Goal: Transaction & Acquisition: Obtain resource

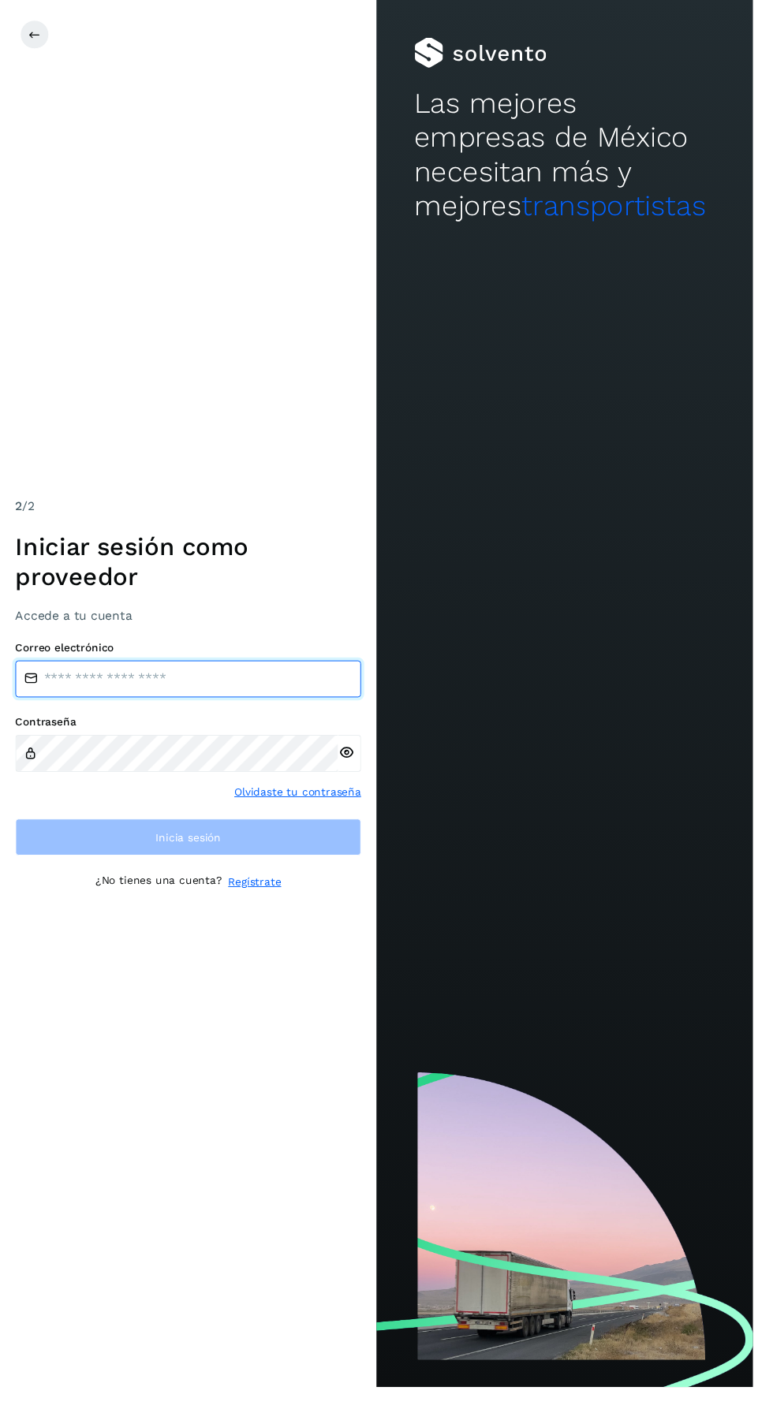
click at [241, 716] on input "email" at bounding box center [193, 697] width 355 height 38
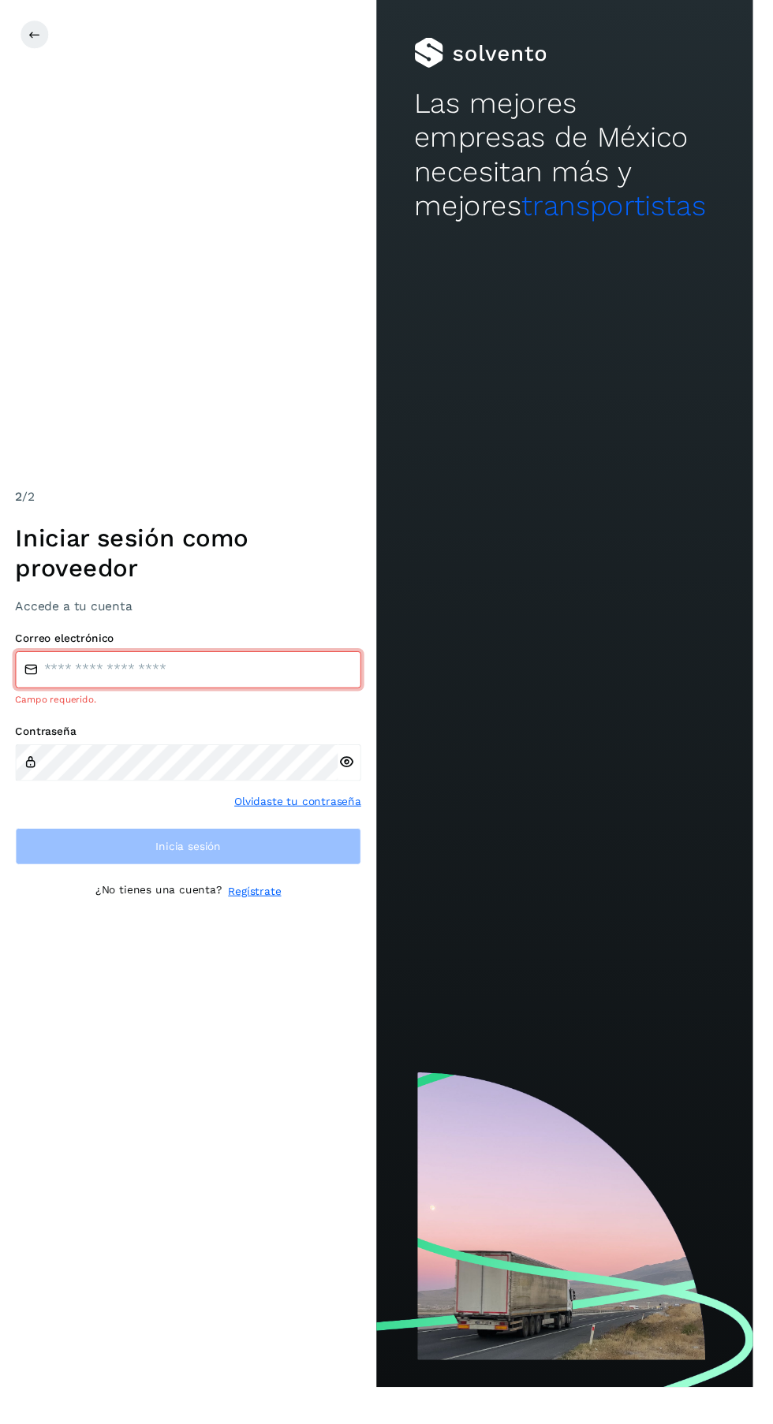
type input "**********"
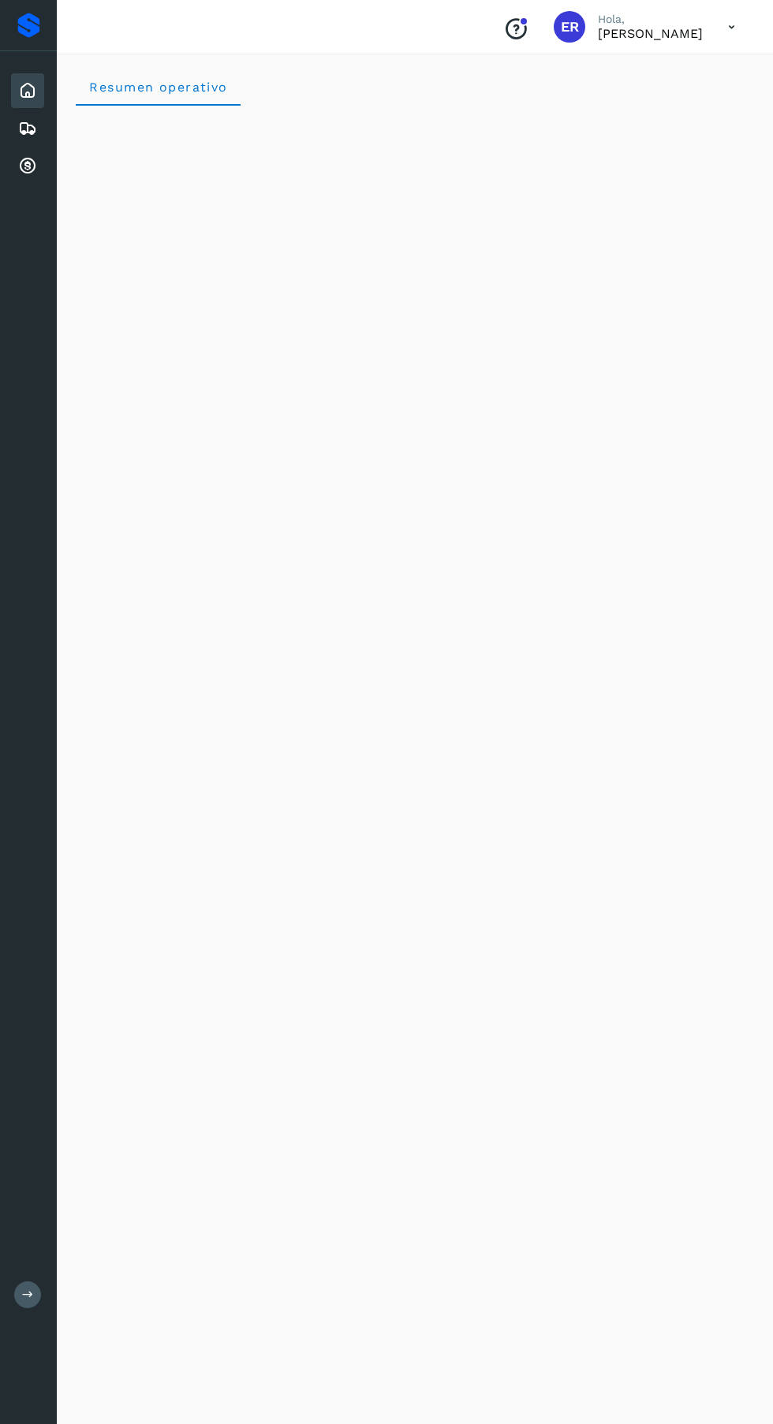
click at [28, 163] on icon at bounding box center [27, 166] width 19 height 19
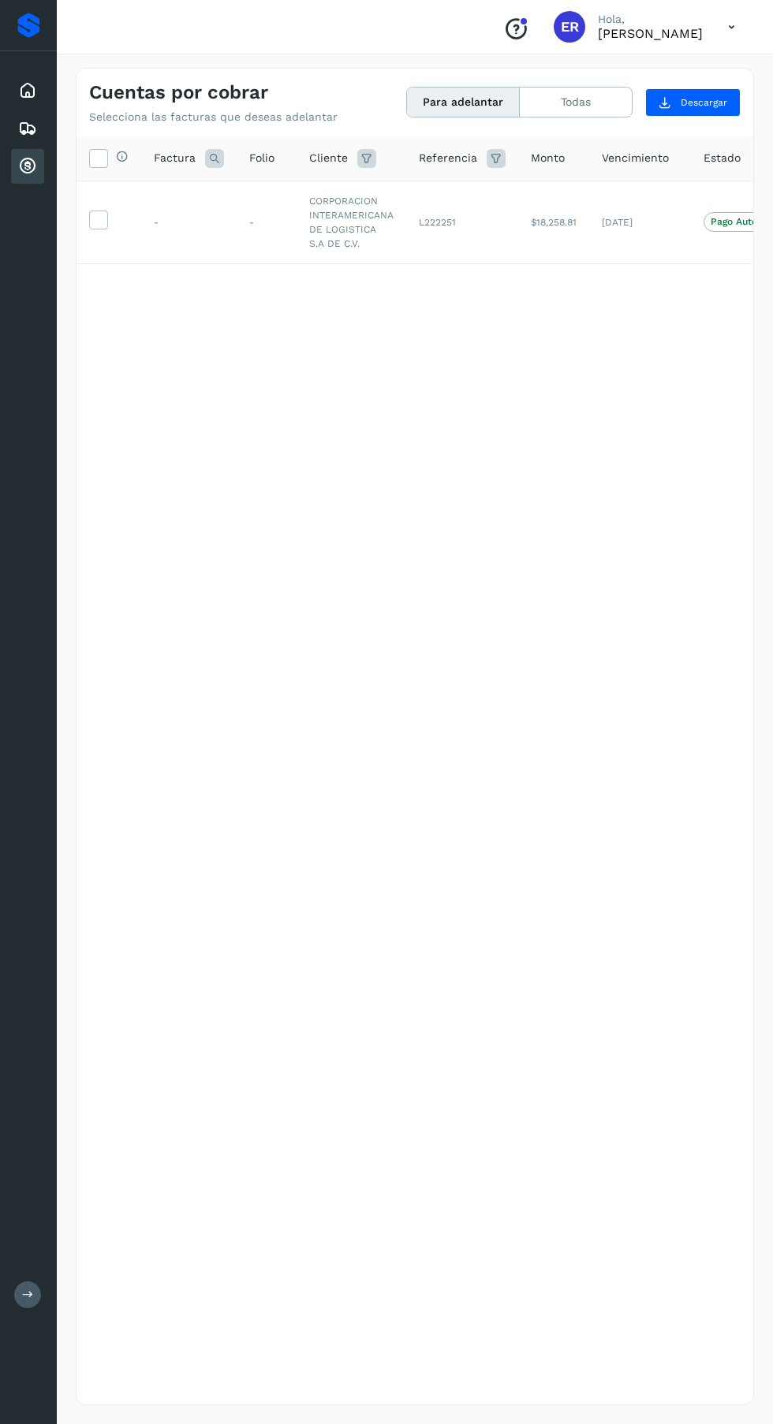
click at [35, 88] on icon at bounding box center [27, 90] width 19 height 19
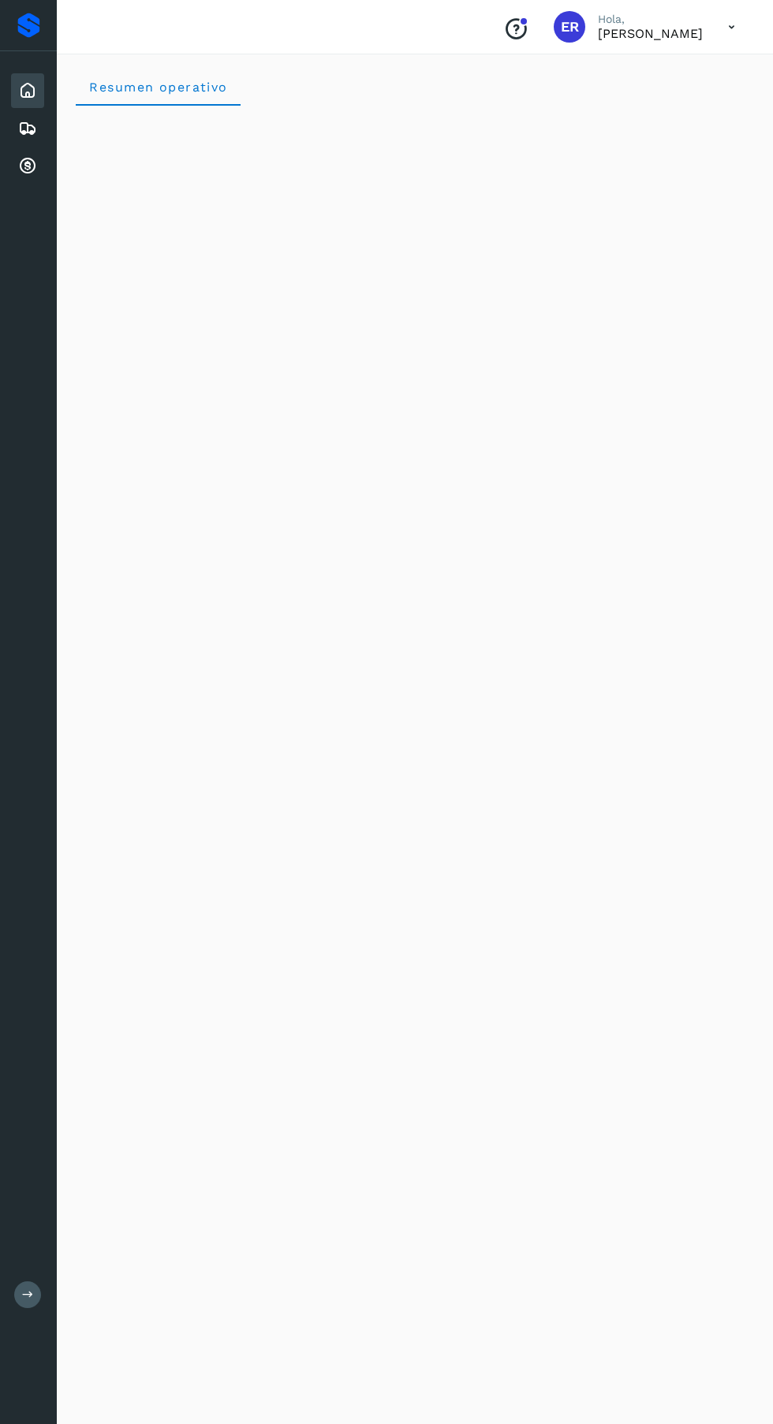
click at [23, 160] on icon at bounding box center [27, 166] width 19 height 19
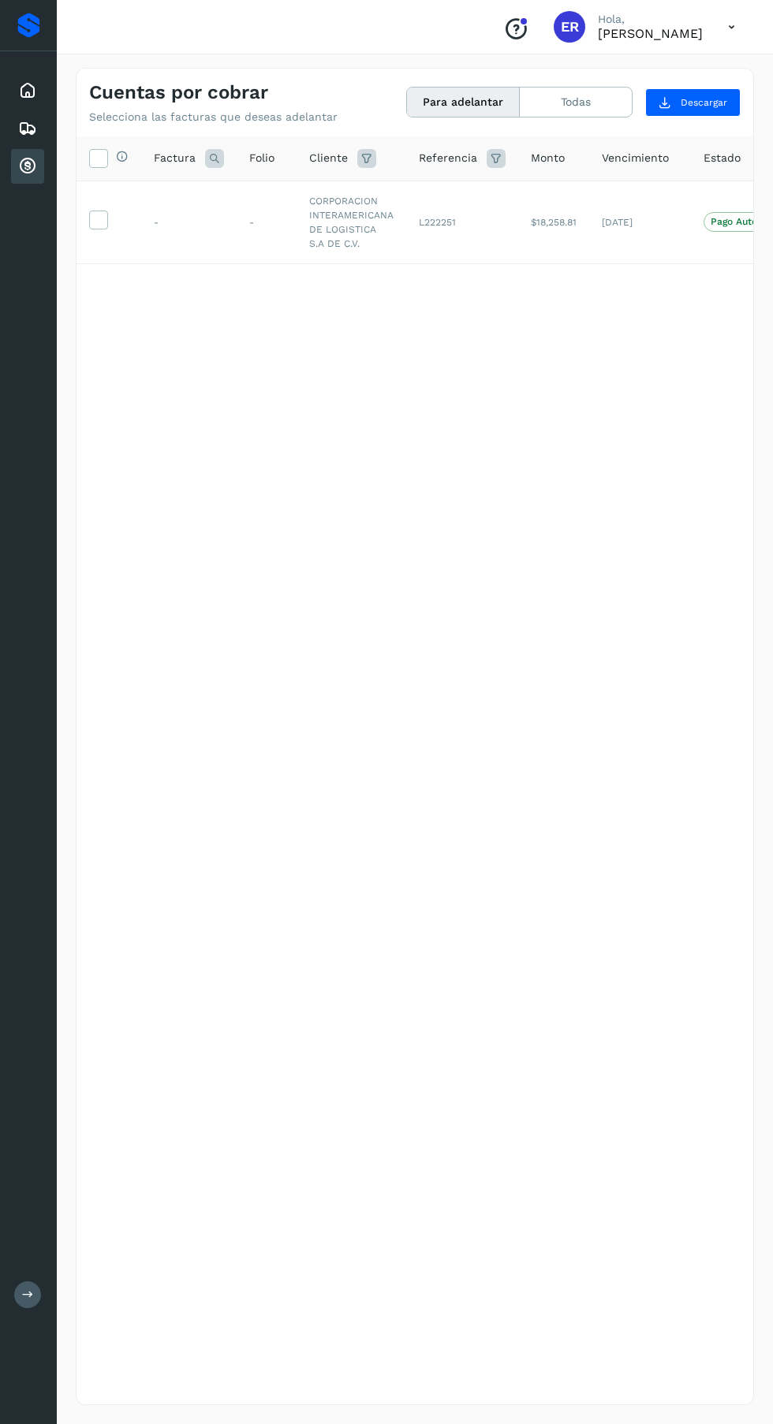
click at [106, 213] on label at bounding box center [98, 220] width 19 height 19
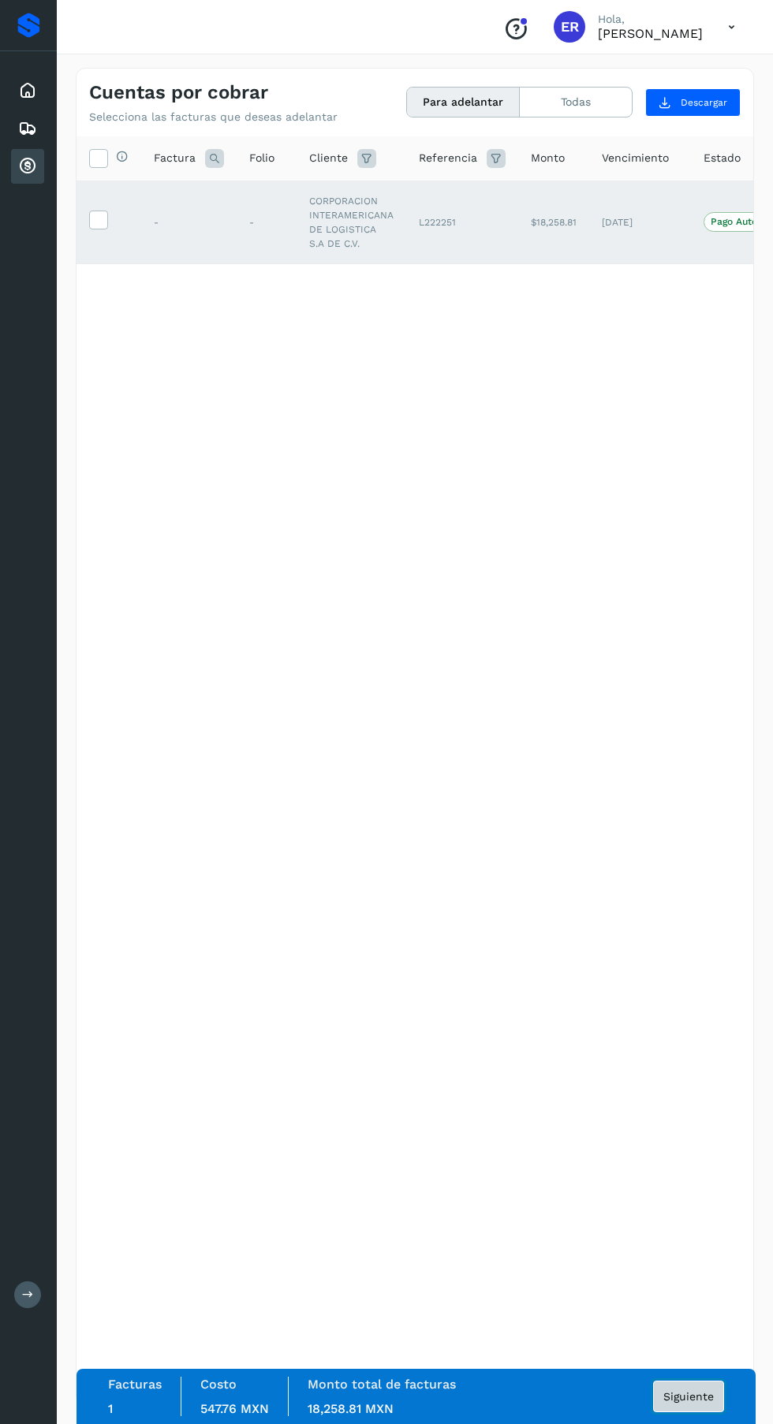
click at [693, 1397] on span "Siguiente" at bounding box center [688, 1396] width 50 height 11
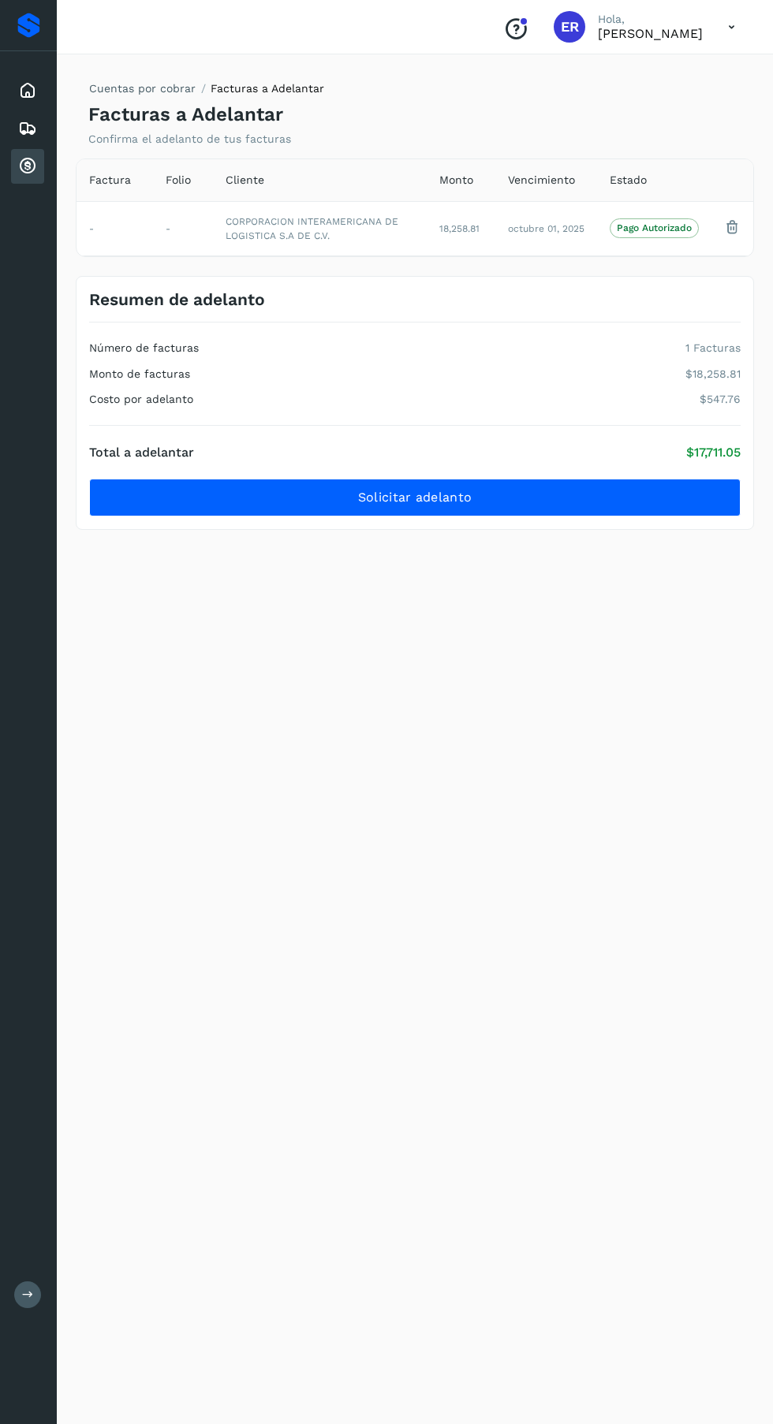
click at [554, 483] on button "Solicitar adelanto" at bounding box center [414, 498] width 651 height 38
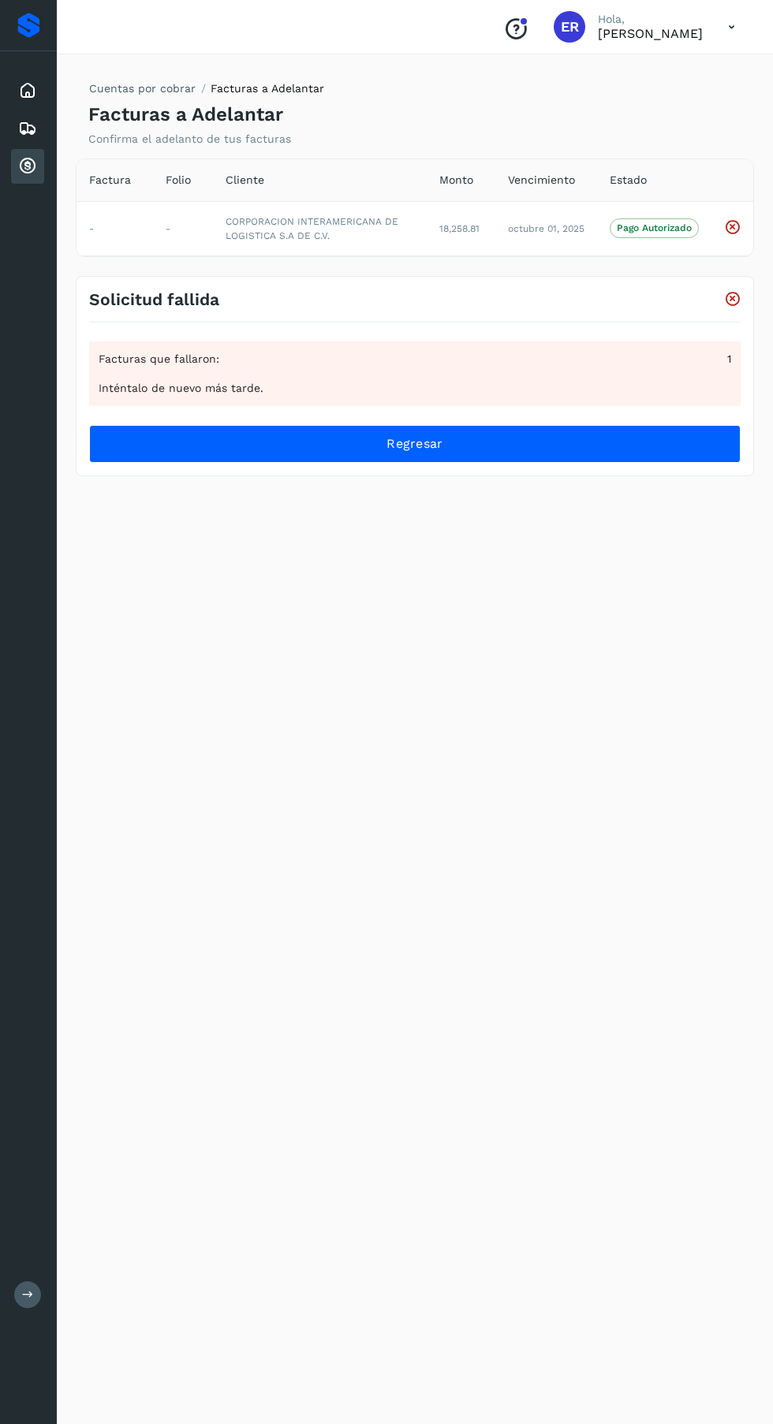
click at [729, 26] on icon at bounding box center [731, 27] width 32 height 32
click at [679, 76] on div "Cerrar sesión" at bounding box center [653, 71] width 188 height 30
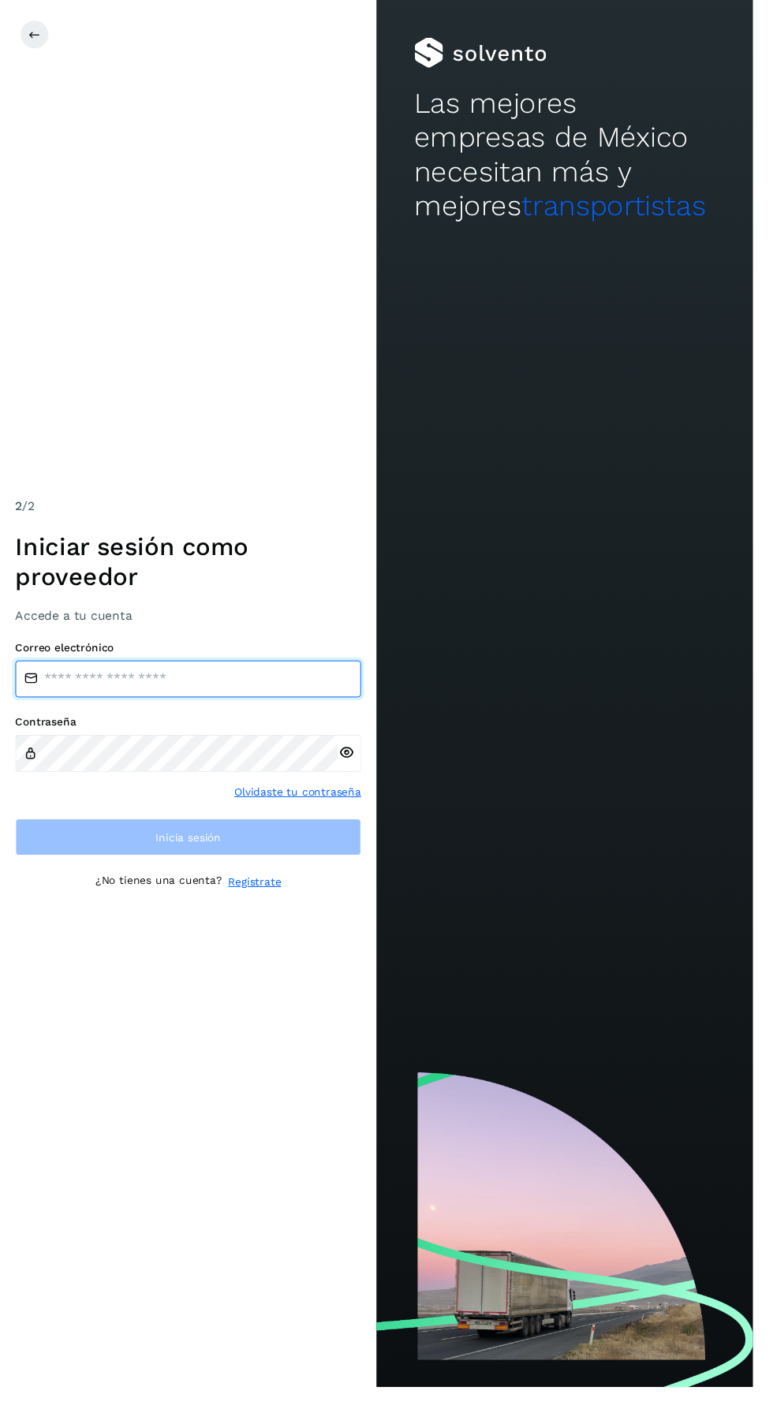
click at [232, 716] on input "email" at bounding box center [193, 697] width 355 height 38
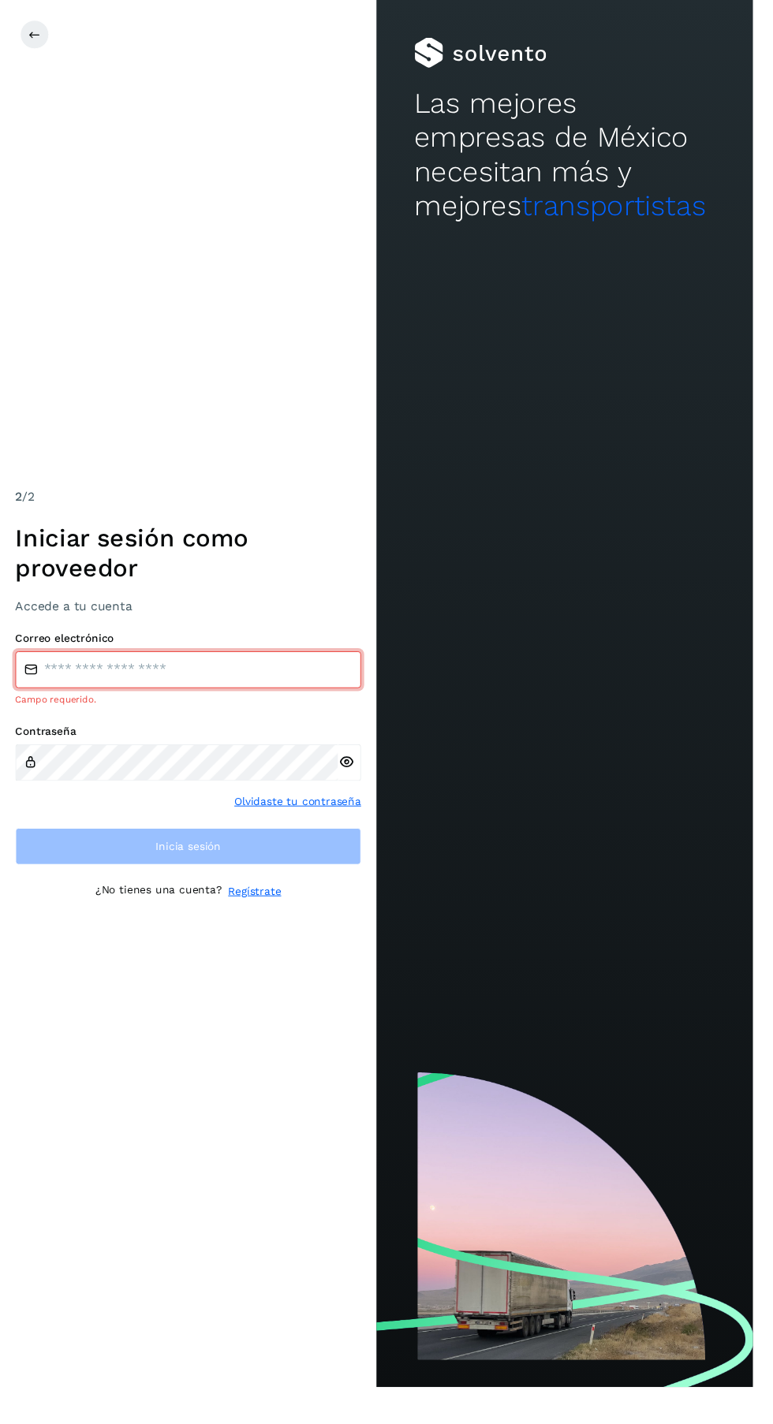
type input "**********"
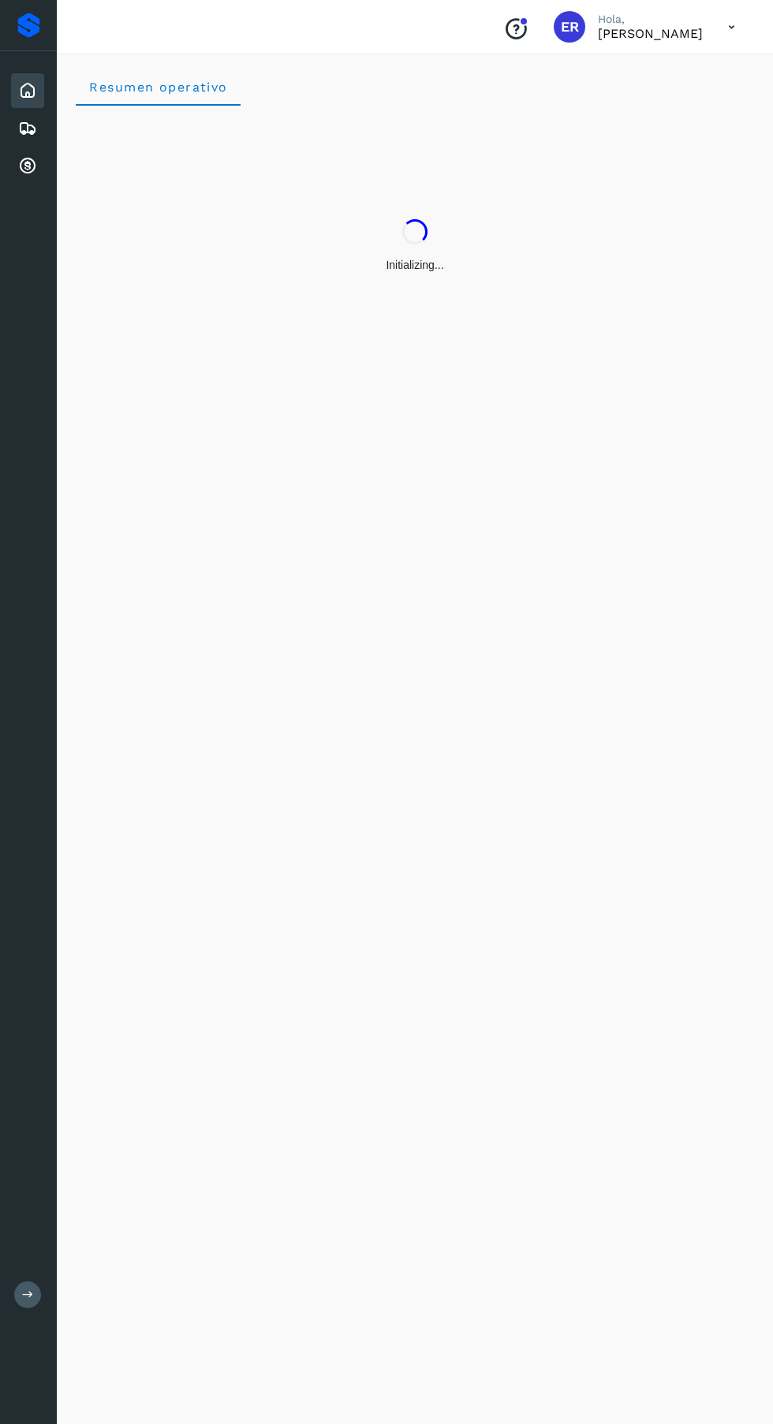
click at [21, 165] on icon at bounding box center [27, 166] width 19 height 19
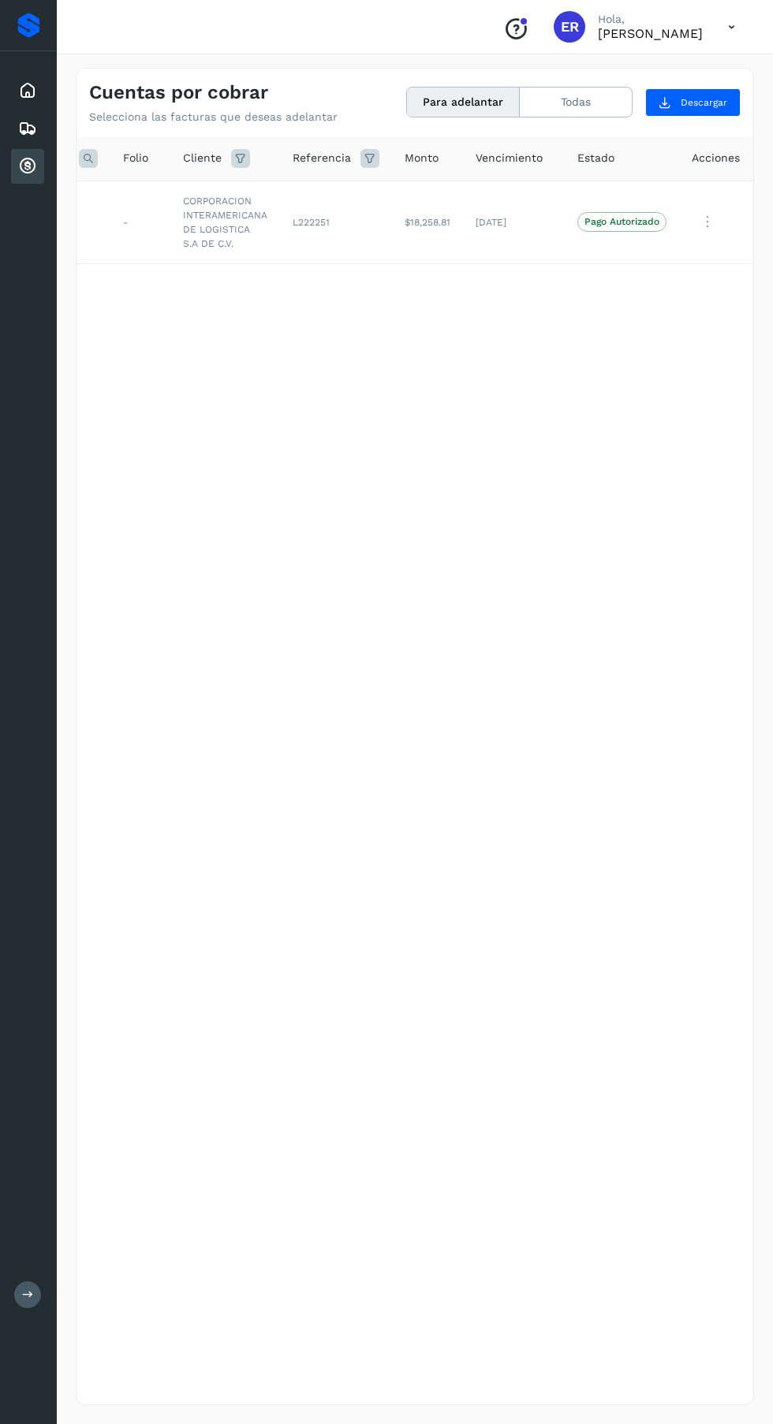
scroll to position [0, 132]
click at [22, 133] on icon at bounding box center [27, 128] width 19 height 19
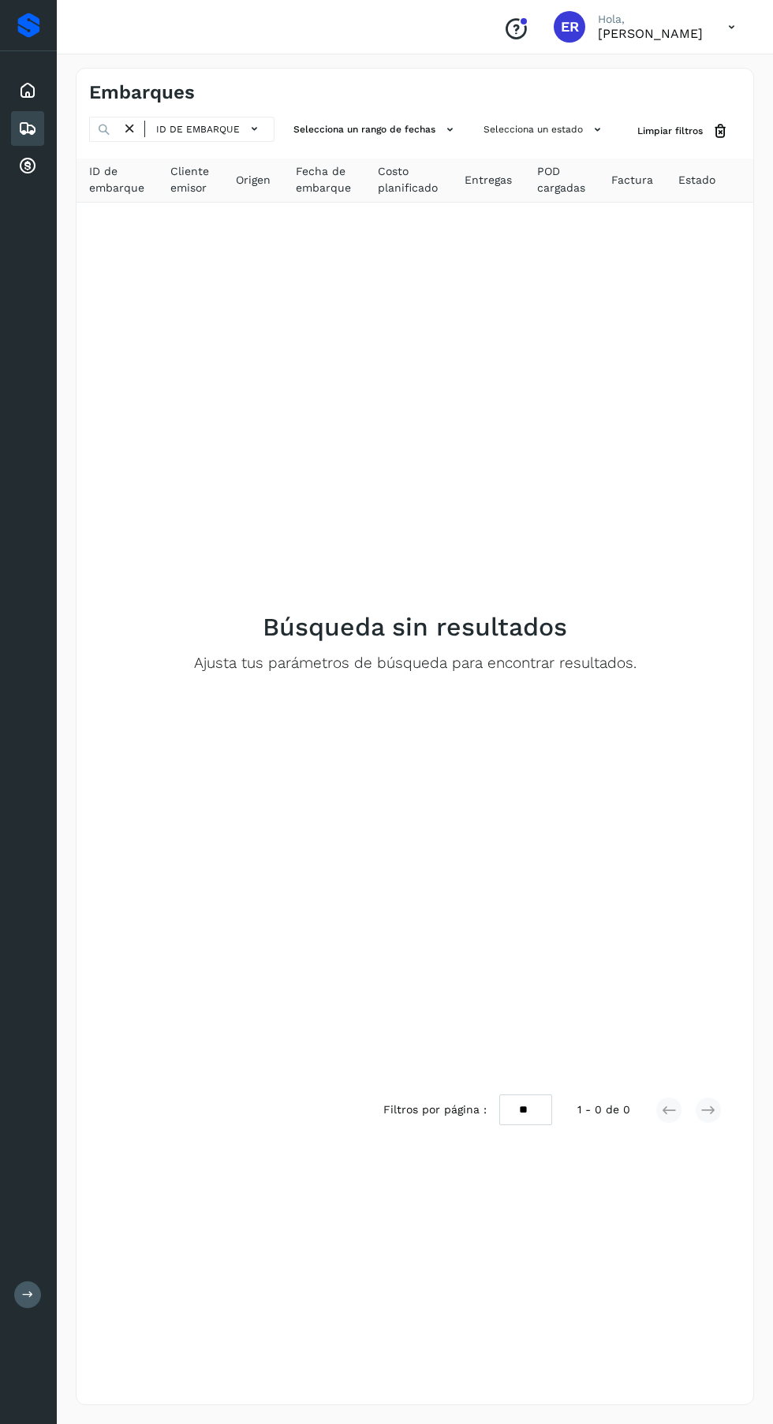
click at [27, 92] on icon at bounding box center [27, 90] width 19 height 19
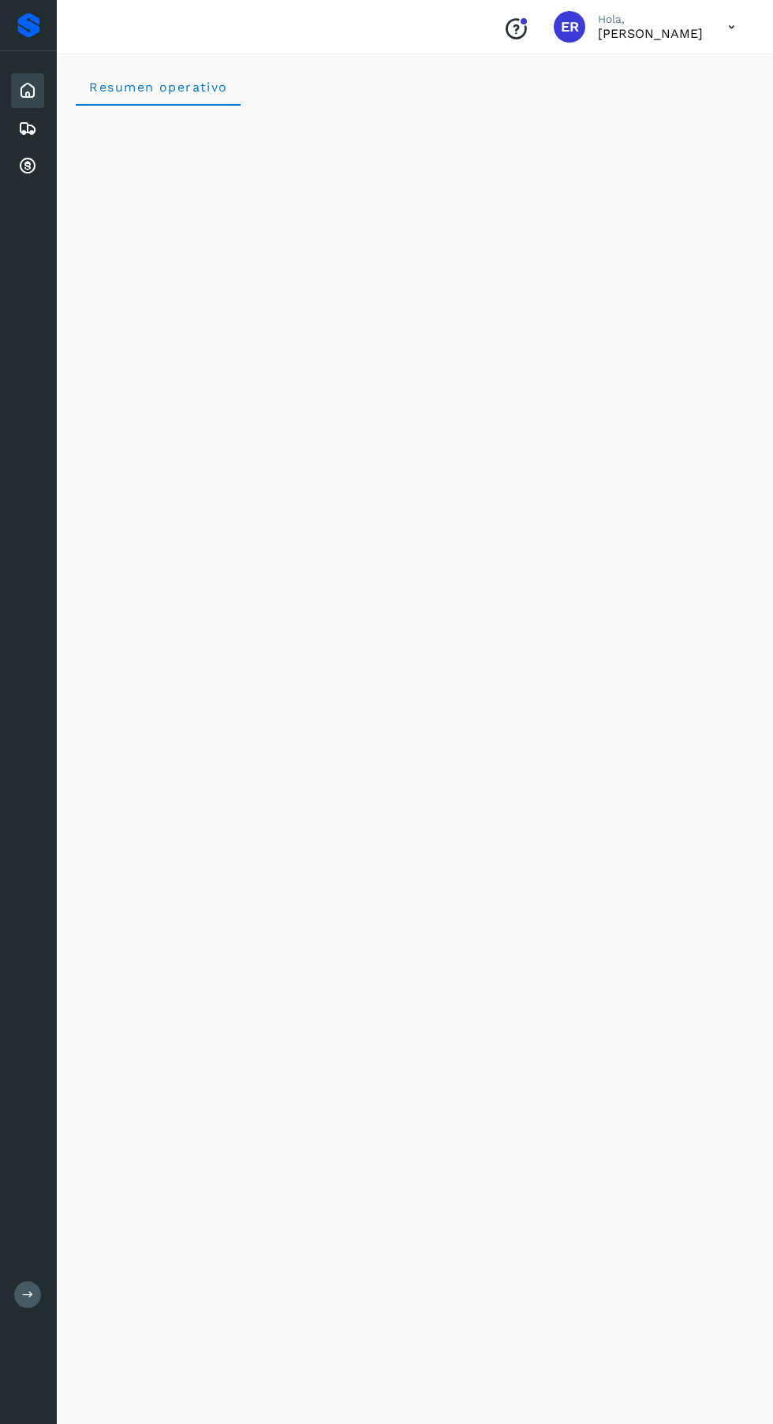
click at [503, 34] on icon "Conoce nuestros beneficios" at bounding box center [515, 29] width 25 height 25
